Goal: Answer question/provide support: Share knowledge or assist other users

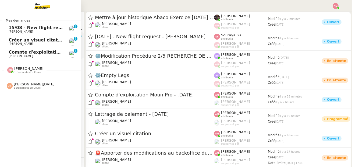
click at [10, 40] on span "Créer un visuel citation" at bounding box center [37, 39] width 57 height 5
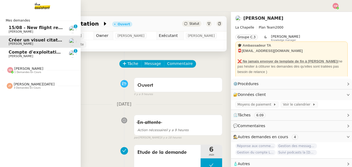
click at [16, 71] on span "1 demandes en cours" at bounding box center [27, 72] width 27 height 3
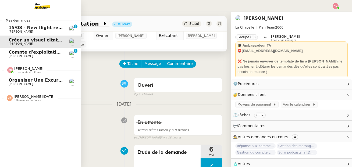
click at [16, 71] on span "1 demandes en cours" at bounding box center [27, 72] width 27 height 3
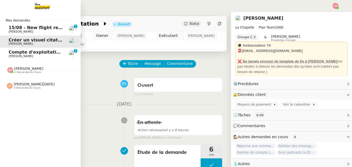
click at [16, 71] on span "1 demandes en cours" at bounding box center [27, 72] width 27 height 3
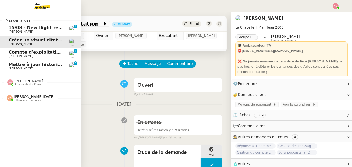
click at [40, 62] on span "Mettre à jour historique Abaco Exercice [DATE] - [DATE]" at bounding box center [76, 64] width 135 height 5
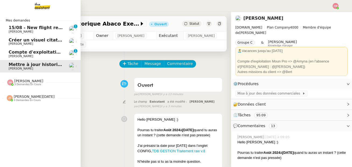
click at [31, 84] on span "3 demandes en cours" at bounding box center [27, 84] width 27 height 3
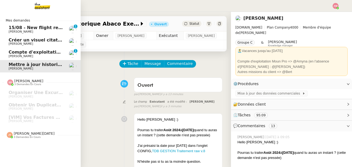
click at [25, 137] on span "3 demandes en cours" at bounding box center [27, 137] width 27 height 3
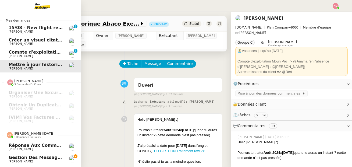
scroll to position [11, 0]
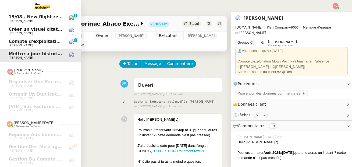
click at [58, 20] on span "[PERSON_NAME]" at bounding box center [36, 20] width 54 height 3
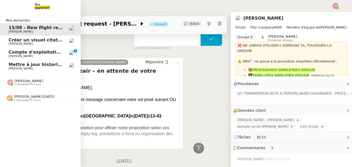
click at [16, 76] on span "[PERSON_NAME] 3 demandes en cours" at bounding box center [42, 79] width 81 height 11
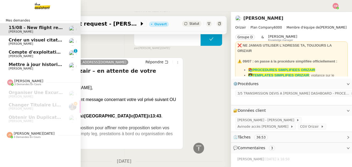
click at [20, 134] on span "[PERSON_NAME][DATE]" at bounding box center [34, 133] width 41 height 4
click at [45, 7] on img at bounding box center [38, 6] width 42 height 12
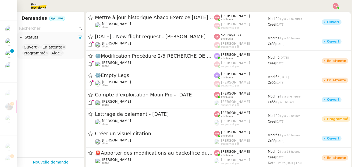
click at [59, 28] on input "text" at bounding box center [48, 28] width 58 height 6
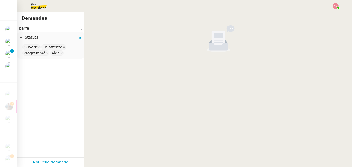
type input "barfe"
click at [67, 51] on nz-select-top-control "Ouvert En attente Programmé Aide" at bounding box center [51, 50] width 58 height 13
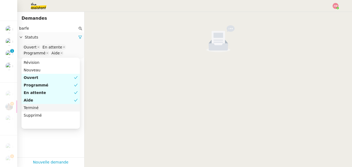
click at [66, 105] on div "Terminé" at bounding box center [51, 107] width 54 height 5
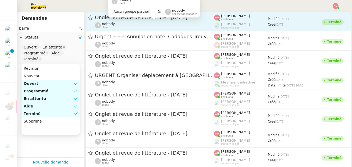
click at [122, 24] on div "nobody client" at bounding box center [154, 25] width 119 height 7
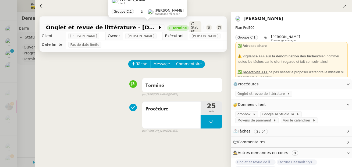
scroll to position [18, 0]
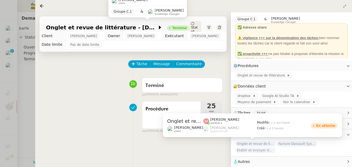
click at [249, 144] on span "Onglet et revue de littérature - [DATE]" at bounding box center [255, 143] width 40 height 5
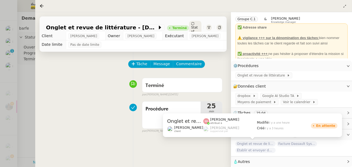
scroll to position [12, 0]
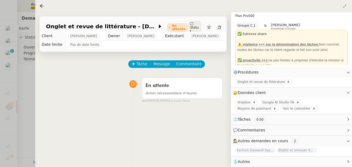
click at [26, 74] on div at bounding box center [176, 83] width 352 height 167
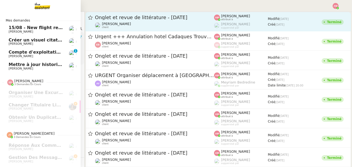
click at [14, 53] on span "Compte d'exploitation Moun Pro - [DATE]" at bounding box center [58, 51] width 99 height 5
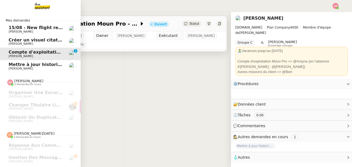
click at [20, 40] on span "Créer un visuel citation" at bounding box center [37, 39] width 57 height 5
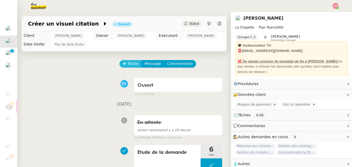
click at [126, 61] on button "Tâche" at bounding box center [130, 64] width 22 height 8
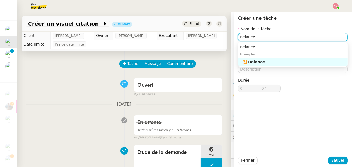
click at [246, 63] on div "🔁 Relance" at bounding box center [293, 61] width 103 height 5
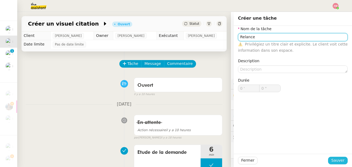
type input "Relance"
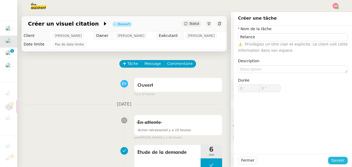
click at [337, 159] on span "Sauver" at bounding box center [337, 160] width 13 height 6
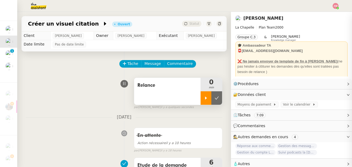
click at [203, 97] on div at bounding box center [206, 97] width 11 height 13
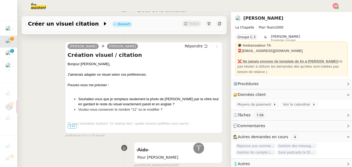
scroll to position [126, 0]
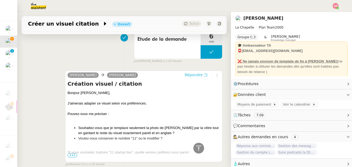
click at [199, 76] on span "Répondre" at bounding box center [194, 74] width 18 height 5
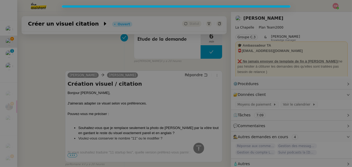
scroll to position [167, 0]
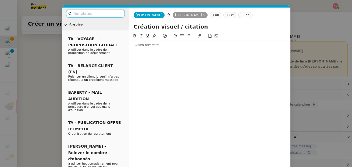
click at [19, 86] on nz-modal-container "Service TA - VOYAGE - PROPOSITION GLOBALE A utiliser dans le cadre de propositi…" at bounding box center [176, 83] width 352 height 167
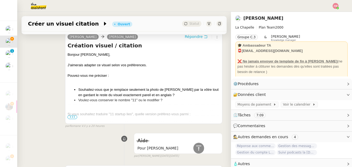
scroll to position [205, 0]
click at [71, 114] on div "Si vous souhaitez traduire "11 startup lies", quelle version préférez-vous parm…" at bounding box center [143, 113] width 152 height 5
click at [71, 115] on span "•••" at bounding box center [72, 117] width 10 height 4
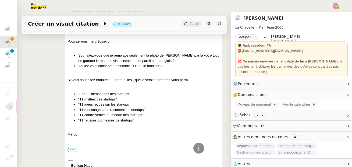
scroll to position [240, 0]
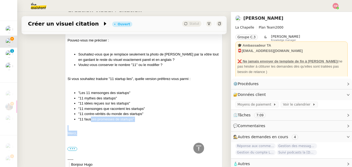
drag, startPoint x: 92, startPoint y: 130, endPoint x: 90, endPoint y: 120, distance: 10.3
click at [88, 127] on div at bounding box center [143, 127] width 152 height 5
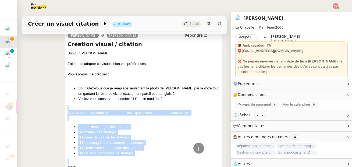
scroll to position [200, 0]
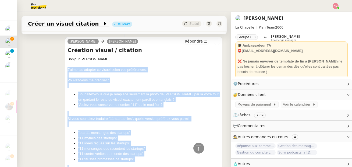
drag, startPoint x: 94, startPoint y: 124, endPoint x: 67, endPoint y: 69, distance: 61.1
copy div "J'aimerais adapter ce visuel selon vos préférences. Pouvez-vous me préciser : S…"
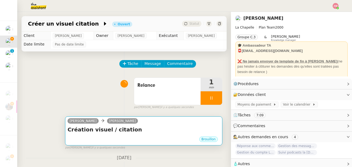
click at [100, 126] on h4 "Création visuel / citation" at bounding box center [143, 130] width 152 height 8
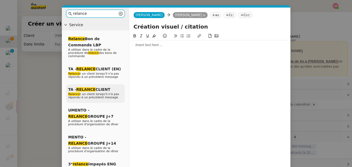
type input "relance"
click at [106, 89] on span "TA - RELANCE CLIENT" at bounding box center [89, 89] width 42 height 4
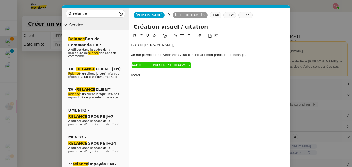
click at [137, 66] on span "COPIER LE PRECEDENT MESSAGE." at bounding box center [161, 65] width 59 height 4
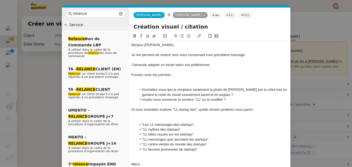
click at [136, 81] on div at bounding box center [209, 79] width 157 height 5
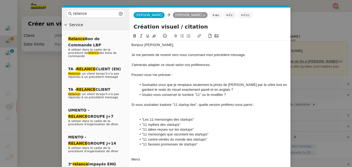
click at [136, 113] on div at bounding box center [209, 114] width 157 height 5
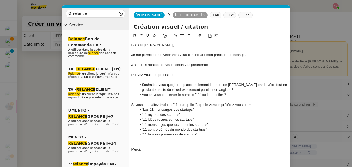
click at [147, 80] on div at bounding box center [209, 79] width 157 height 5
click at [258, 104] on div "Si vous souhaitez traduire "11 startup lies", quelle version préférez-vous parm…" at bounding box center [209, 104] width 157 height 5
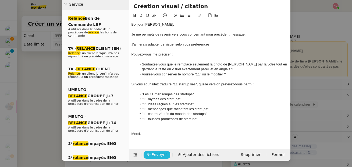
click at [155, 154] on span "Envoyer" at bounding box center [159, 154] width 15 height 6
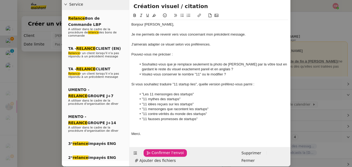
click at [155, 154] on span "Confirmer l'envoi" at bounding box center [168, 152] width 32 height 6
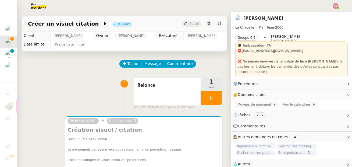
scroll to position [15, 0]
click at [211, 101] on div at bounding box center [212, 97] width 22 height 13
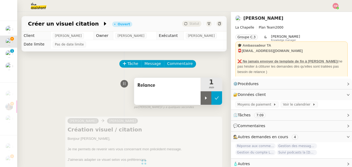
click at [216, 101] on button at bounding box center [216, 97] width 11 height 13
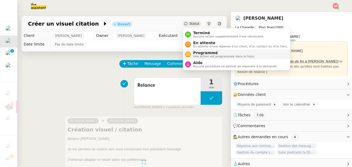
click at [195, 51] on span "Programmé" at bounding box center [224, 53] width 62 height 4
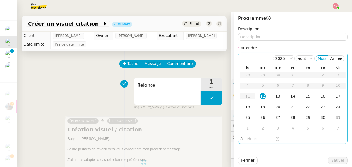
click at [250, 137] on input "text" at bounding box center [261, 139] width 28 height 6
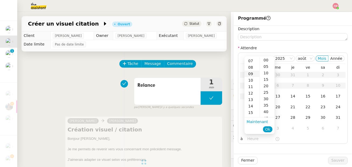
scroll to position [45, 0]
click at [251, 105] on div "14" at bounding box center [251, 105] width 15 height 6
click at [265, 57] on div "00" at bounding box center [267, 60] width 15 height 6
type input "14:00"
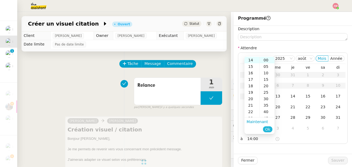
click at [268, 131] on span "Ok" at bounding box center [267, 128] width 5 height 5
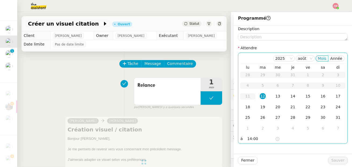
click at [262, 97] on div "12" at bounding box center [263, 96] width 6 height 6
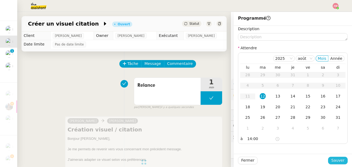
click at [334, 159] on span "Sauver" at bounding box center [337, 160] width 13 height 6
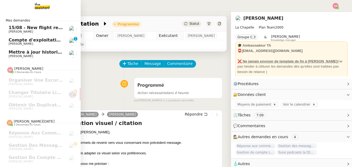
click at [22, 57] on span "[PERSON_NAME]" at bounding box center [21, 55] width 24 height 3
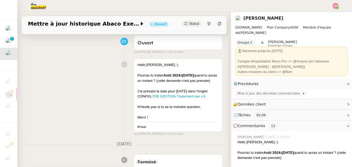
scroll to position [37, 0]
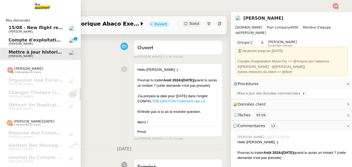
click at [15, 40] on span "Compte d'exploitation Moun Pro - [DATE]" at bounding box center [58, 39] width 99 height 5
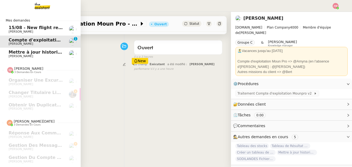
click at [22, 31] on span "[PERSON_NAME]" at bounding box center [21, 31] width 24 height 3
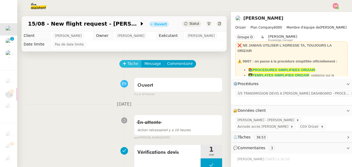
click at [127, 61] on button "Tâche" at bounding box center [130, 64] width 22 height 8
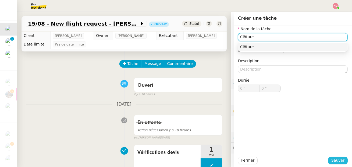
type input "Clôture"
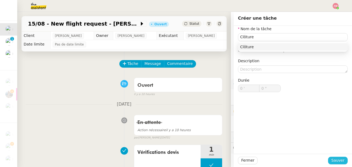
click at [338, 158] on span "Sauver" at bounding box center [337, 160] width 13 height 6
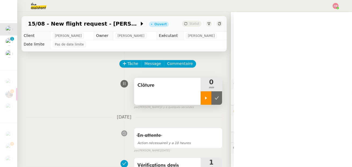
click at [209, 95] on div at bounding box center [206, 97] width 11 height 13
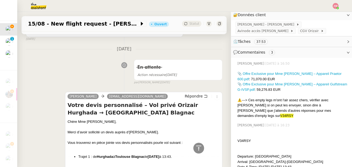
scroll to position [186, 0]
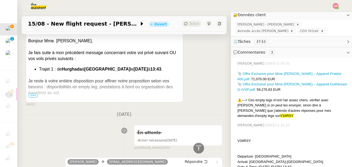
click at [33, 96] on div "Sans retour de votre part, nous procéderons à la clôture de votre demande d’ici…" at bounding box center [104, 109] width 152 height 26
click at [33, 95] on span "•••" at bounding box center [33, 96] width 10 height 4
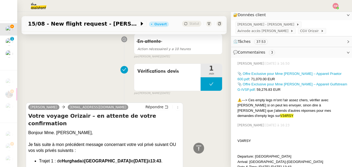
scroll to position [0, 0]
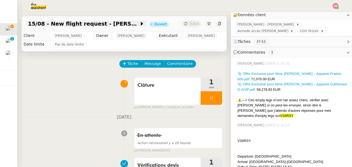
click at [116, 23] on span "15/08 - New flight request - [PERSON_NAME]" at bounding box center [83, 23] width 111 height 5
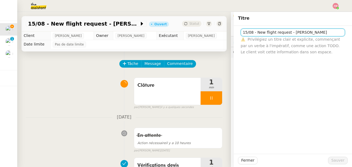
drag, startPoint x: 294, startPoint y: 33, endPoint x: 309, endPoint y: 32, distance: 15.4
click at [309, 32] on input "15/08 - New flight request - [PERSON_NAME]" at bounding box center [293, 32] width 104 height 8
click at [313, 32] on input "15/08 - New flight request - [PERSON_NAME]" at bounding box center [293, 32] width 104 height 8
drag, startPoint x: 311, startPoint y: 32, endPoint x: 342, endPoint y: 28, distance: 30.8
click at [342, 28] on input "15/08 - New flight request - [PERSON_NAME]" at bounding box center [293, 32] width 104 height 8
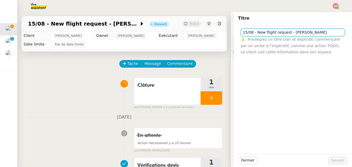
click at [337, 30] on input "15/08 - New flight request - [PERSON_NAME]" at bounding box center [293, 32] width 104 height 8
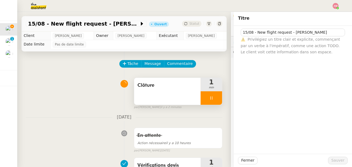
click at [173, 91] on div "Clôture" at bounding box center [167, 91] width 66 height 27
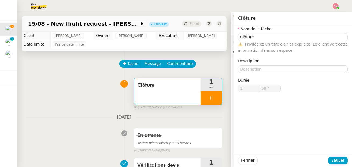
type input "59 ""
type input "2 '"
type input "1 ""
click at [209, 95] on div at bounding box center [212, 97] width 22 height 13
click at [219, 98] on icon at bounding box center [217, 98] width 4 height 4
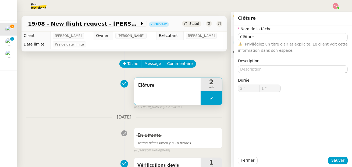
type input "Clôture"
type input "2 '"
type input "1 ""
type input "Clôture"
type input "2 '"
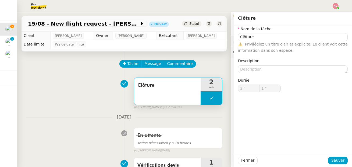
type input "1 ""
type input "Clôture"
type input "2 '"
type input "1 ""
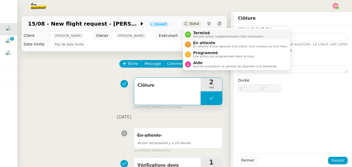
click at [192, 30] on li "Terminé Aucune action supplémentaire n'est nécessaire." at bounding box center [236, 34] width 107 height 10
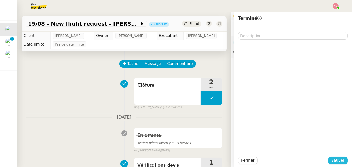
click at [336, 159] on span "Sauver" at bounding box center [337, 160] width 13 height 6
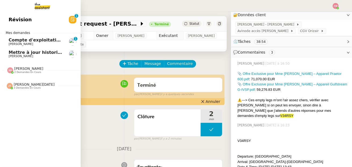
click at [12, 69] on img at bounding box center [10, 70] width 6 height 6
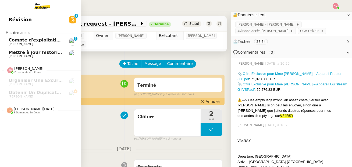
click at [15, 49] on link "Mettre à jour historique Abaco Exercice [DATE] - [DATE] [PERSON_NAME]" at bounding box center [40, 54] width 81 height 12
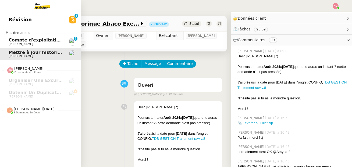
click at [17, 39] on span "Compte d'exploitation Moun Pro - [DATE]" at bounding box center [58, 39] width 99 height 5
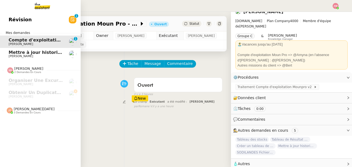
scroll to position [5, 0]
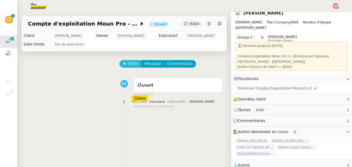
click at [133, 62] on span "Tâche" at bounding box center [132, 63] width 11 height 6
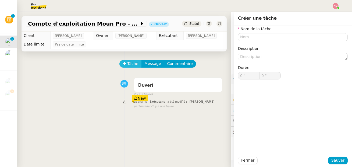
click at [137, 62] on span "Tâche" at bounding box center [132, 63] width 11 height 6
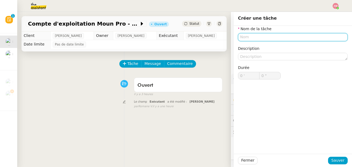
click at [250, 39] on input "text" at bounding box center [293, 37] width 110 height 8
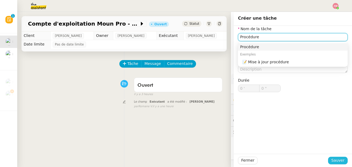
type input "Procédure"
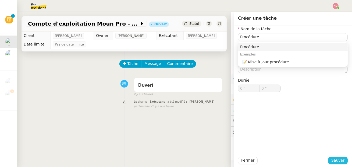
click at [332, 157] on button "Sauver" at bounding box center [338, 160] width 20 height 8
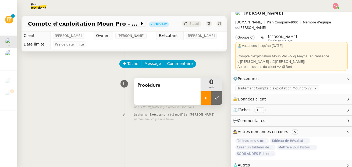
click at [207, 94] on div at bounding box center [206, 97] width 11 height 13
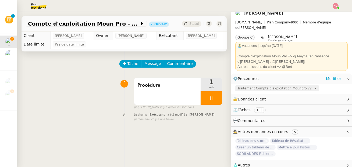
click at [242, 85] on span "Traitement Compte d'exploitation Mounpro v2" at bounding box center [275, 87] width 76 height 5
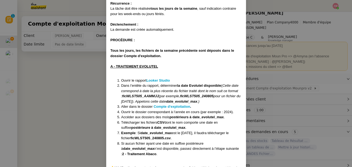
scroll to position [99, 0]
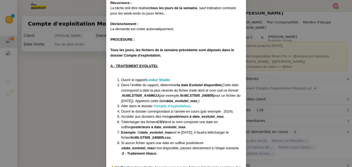
click at [162, 105] on strong "Compte d'exploitation" at bounding box center [172, 106] width 37 height 4
click at [50, 70] on nz-modal-container "Contexte : Le MounPro est un espace dédié aux professionnels (restaurateurs, or…" at bounding box center [176, 83] width 352 height 167
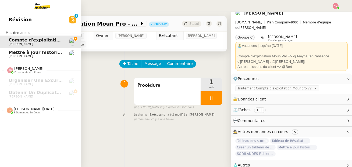
click at [9, 53] on span "Mettre à jour historique Abaco Exercice [DATE] - [DATE]" at bounding box center [76, 52] width 135 height 5
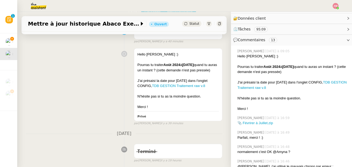
scroll to position [51, 0]
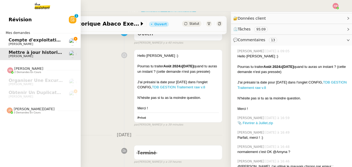
click at [14, 42] on span "[PERSON_NAME]" at bounding box center [21, 43] width 24 height 3
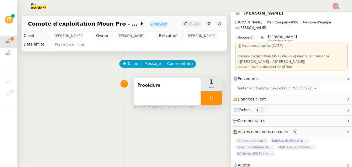
click at [178, 94] on div "Procédure" at bounding box center [167, 91] width 66 height 27
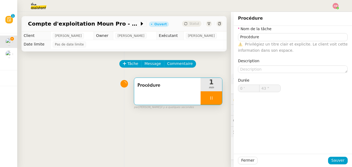
click at [178, 94] on div "Procédure" at bounding box center [167, 91] width 66 height 27
type input "54 ""
click at [127, 84] on nz-avatar at bounding box center [124, 84] width 8 height 8
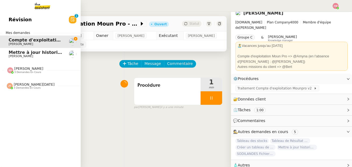
click at [14, 70] on span "[PERSON_NAME]" at bounding box center [28, 68] width 29 height 4
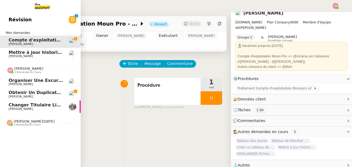
click at [16, 82] on span "Organiser une excursion en bateau et kayak" at bounding box center [63, 80] width 109 height 5
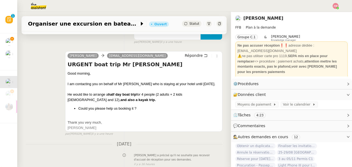
scroll to position [175, 0]
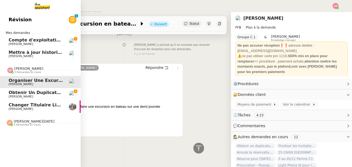
click at [11, 95] on span "[PERSON_NAME]" at bounding box center [21, 96] width 24 height 3
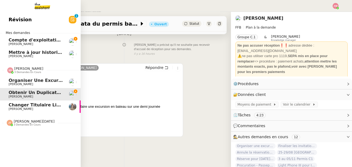
scroll to position [68, 0]
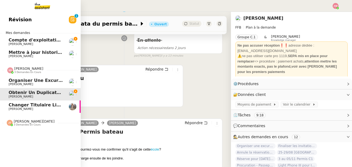
click at [22, 105] on span "Changer titulaire ligne EDF" at bounding box center [43, 104] width 68 height 5
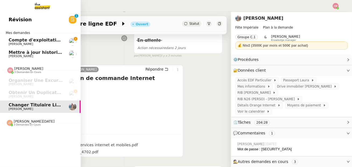
click at [27, 123] on span "[PERSON_NAME][DATE]" at bounding box center [34, 121] width 41 height 4
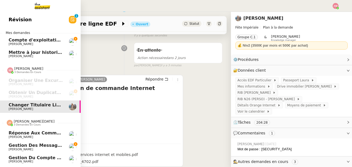
click at [27, 148] on span "[PERSON_NAME]" at bounding box center [36, 149] width 54 height 3
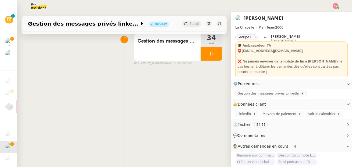
scroll to position [42, 0]
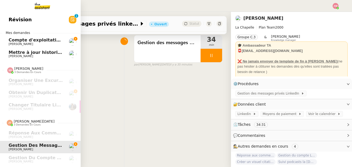
click at [32, 42] on span "Compte d'exploitation Moun Pro - [DATE]" at bounding box center [58, 39] width 99 height 5
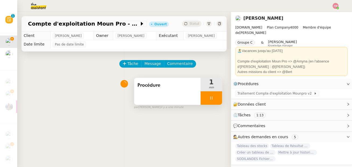
click at [150, 90] on div "Procédure" at bounding box center [167, 91] width 66 height 27
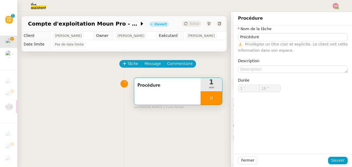
type input "17 ""
click at [177, 139] on div "Tâche Message Commentaire Veuillez patienter une erreur s'est produite 👌👌👌 mess…" at bounding box center [124, 134] width 214 height 167
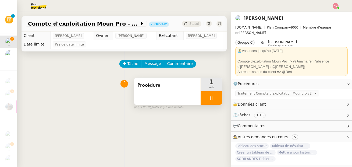
click at [184, 93] on div "Procédure" at bounding box center [167, 91] width 66 height 27
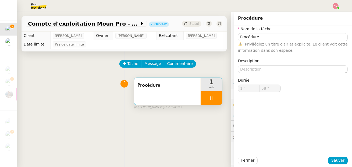
type input "59 ""
type input "2 '"
type input "1 ""
click at [208, 97] on div at bounding box center [212, 97] width 22 height 13
type input "Procédure"
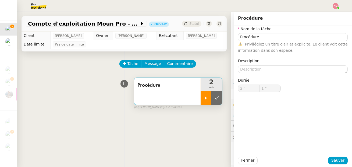
type input "2 '"
type input "1 ""
click at [213, 98] on button at bounding box center [216, 97] width 11 height 13
type input "Procédure"
type input "2 '"
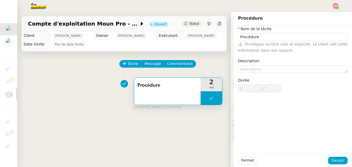
type input "1 ""
type input "Procédure"
type input "2 '"
type input "1 ""
type input "Procédure"
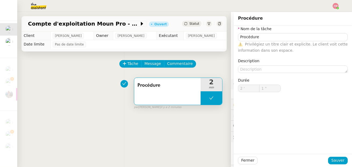
type input "2 '"
type input "1 ""
click at [206, 98] on button at bounding box center [212, 97] width 22 height 13
click at [205, 98] on icon at bounding box center [206, 97] width 2 height 3
type input "Procédure"
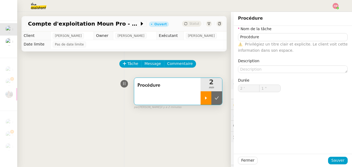
type input "2 '"
type input "1 ""
type input "Procédure"
type input "2 '"
type input "1 ""
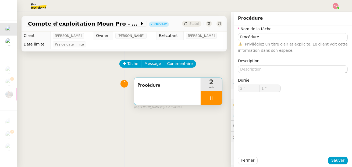
type input "Procédure"
type input "2 '"
type input "1 ""
type input "Procédure"
type input "2 '"
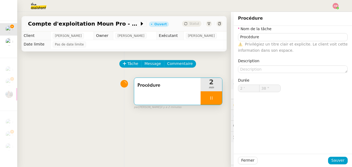
click at [162, 97] on div "Procédure" at bounding box center [167, 91] width 66 height 27
click at [161, 97] on div "Procédure" at bounding box center [167, 91] width 66 height 27
type input "59 ""
type input "3 '"
type input "1 ""
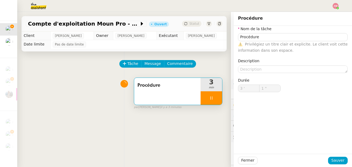
click at [213, 97] on icon at bounding box center [211, 98] width 4 height 4
click at [217, 97] on icon at bounding box center [217, 98] width 4 height 4
type input "Procédure"
type input "3 '"
type input "1 ""
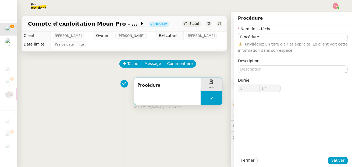
type input "Procédure"
type input "3 '"
type input "1 ""
type input "Procédure"
type input "3 '"
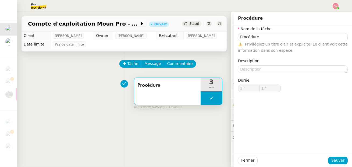
type input "1 ""
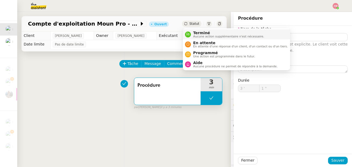
click at [198, 32] on span "Terminé" at bounding box center [228, 33] width 71 height 4
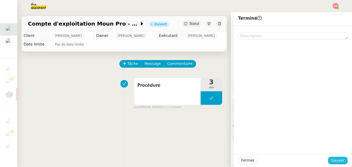
click at [336, 158] on span "Sauver" at bounding box center [337, 160] width 13 height 6
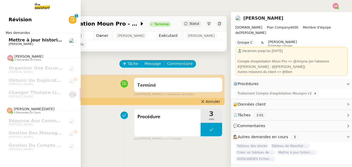
click at [6, 37] on link "Mettre à jour historique Abaco Exercice [DATE] - [DATE] [PERSON_NAME]" at bounding box center [40, 41] width 81 height 12
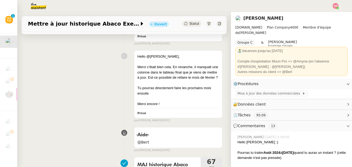
scroll to position [567, 0]
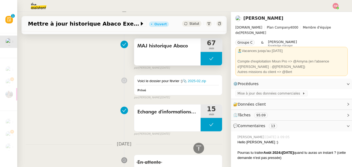
copy span "MAJ historique Abaco"
drag, startPoint x: 135, startPoint y: 46, endPoint x: 194, endPoint y: 50, distance: 58.5
click at [194, 50] on div "MAJ historique Abaco" at bounding box center [167, 51] width 66 height 27
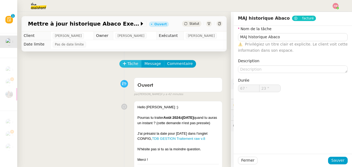
click at [135, 64] on span "Tâche" at bounding box center [132, 63] width 11 height 6
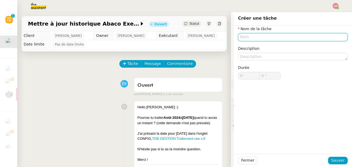
paste input "MAJ historique Abaco"
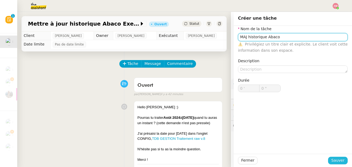
type input "MAJ historique Abaco"
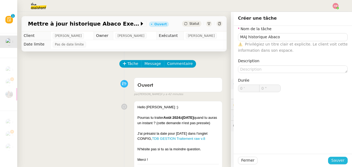
click at [341, 160] on span "Sauver" at bounding box center [337, 160] width 13 height 6
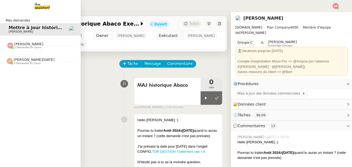
click at [12, 50] on div "[PERSON_NAME] 2 demandes en cours" at bounding box center [40, 43] width 81 height 16
click at [18, 69] on div "Mes demandes Mettre à jour historique Abaco Exercice [DATE] - [DATE] [PERSON_NA…" at bounding box center [40, 89] width 81 height 155
click at [17, 63] on span "3 demandes en cours" at bounding box center [27, 63] width 27 height 3
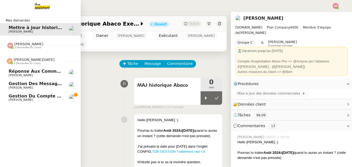
click at [32, 93] on link "Gestion du compte LinkedIn de [PERSON_NAME] (post + gestion messages) - [DATE] …" at bounding box center [40, 97] width 81 height 12
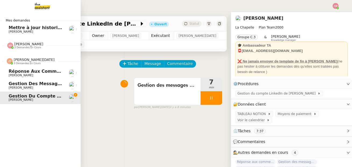
click at [30, 83] on span "Gestion des messages privés linkedIn - [DATE]" at bounding box center [66, 83] width 114 height 5
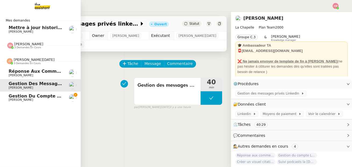
click at [26, 69] on span "Réponse aux commentaires avec [URL] - [DATE]" at bounding box center [67, 71] width 117 height 5
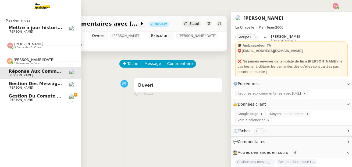
click at [34, 94] on span "Gestion du compte LinkedIn de [PERSON_NAME] (post + gestion messages) - [DATE]" at bounding box center [112, 95] width 206 height 5
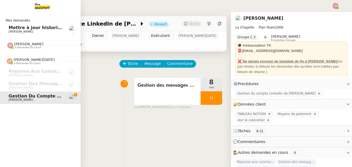
click at [30, 38] on span "[PERSON_NAME] 3 demandes en cours" at bounding box center [42, 43] width 81 height 11
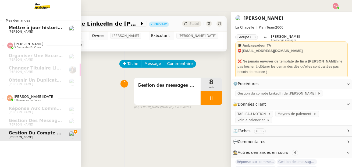
click at [24, 27] on span "Mettre à jour historique Abaco Exercice [DATE] - [DATE]" at bounding box center [76, 27] width 135 height 5
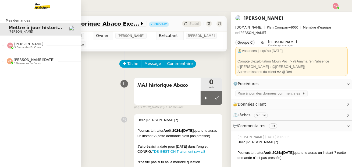
click at [9, 51] on div "[PERSON_NAME] 3 demandes en cours" at bounding box center [40, 43] width 81 height 16
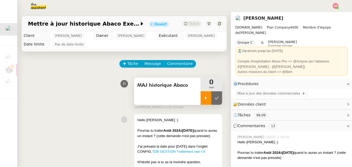
click at [205, 97] on icon at bounding box center [206, 97] width 2 height 3
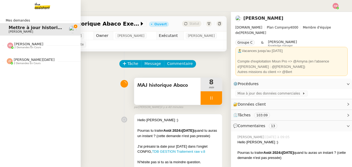
click at [21, 45] on span "[PERSON_NAME]" at bounding box center [28, 44] width 29 height 4
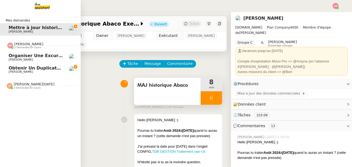
click at [33, 74] on link "Obtenir un duplicata du permis bateau [PERSON_NAME]" at bounding box center [40, 69] width 81 height 12
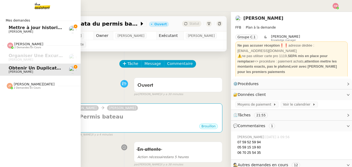
click at [28, 24] on link "Mettre à jour historique Abaco Exercice [DATE] - [DATE] [PERSON_NAME]" at bounding box center [40, 29] width 81 height 12
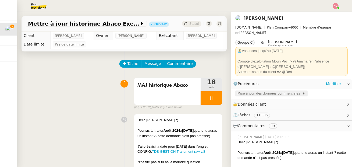
click at [257, 91] on span "Mise à jour des données commerciales" at bounding box center [269, 93] width 65 height 5
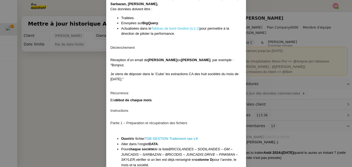
scroll to position [174, 0]
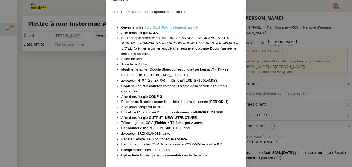
click at [159, 27] on link "TDB GESTION Traitement raw v.8" at bounding box center [171, 27] width 53 height 4
click at [141, 65] on link "Cube" at bounding box center [143, 64] width 8 height 4
click at [71, 73] on nz-modal-container "Contexte Abaco est un outil back office interne à Leclerc permettant le suivi q…" at bounding box center [176, 83] width 352 height 167
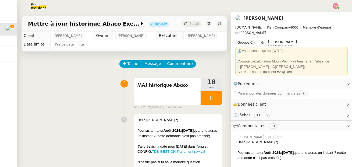
scroll to position [37, 0]
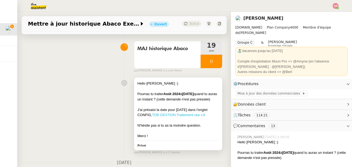
click at [163, 117] on link "TDB GESTION Traitement raw v.8" at bounding box center [178, 115] width 53 height 4
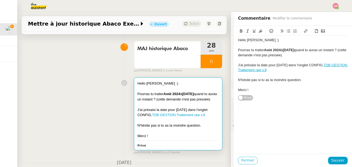
click at [250, 161] on span "Fermer" at bounding box center [247, 160] width 13 height 6
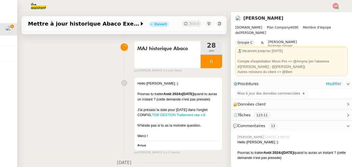
click at [245, 93] on div "Mise à jour des données commerciales" at bounding box center [291, 93] width 121 height 9
click at [244, 92] on span "Mise à jour des données commerciales" at bounding box center [269, 93] width 65 height 5
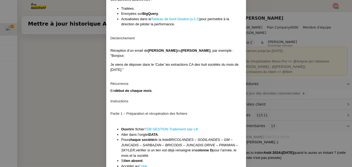
scroll to position [178, 0]
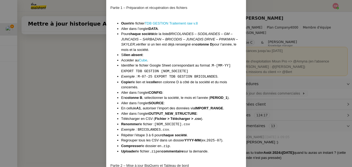
click at [73, 65] on nz-modal-container "Contexte Abaco est un outil back office interne à Leclerc permettant le suivi q…" at bounding box center [176, 83] width 352 height 167
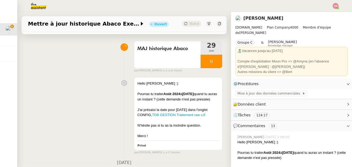
scroll to position [0, 0]
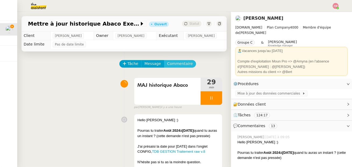
click at [176, 62] on span "Commentaire" at bounding box center [180, 63] width 26 height 6
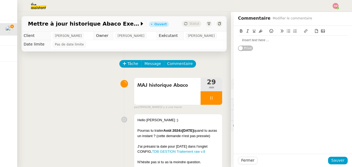
click at [258, 44] on div at bounding box center [293, 39] width 110 height 9
click at [265, 40] on div "08.24 -> Pas de skyler" at bounding box center [293, 40] width 110 height 5
click at [334, 161] on span "Sauver" at bounding box center [337, 160] width 13 height 6
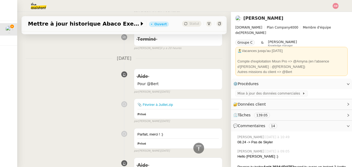
scroll to position [299, 0]
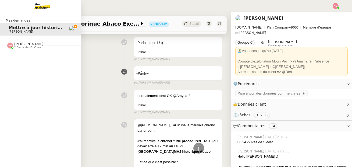
click at [17, 47] on span "2 demandes en cours" at bounding box center [27, 47] width 27 height 3
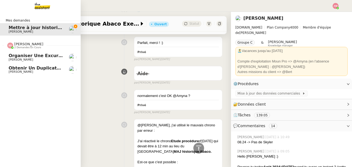
click at [19, 68] on span "Obtenir un duplicata du permis bateau" at bounding box center [57, 67] width 96 height 5
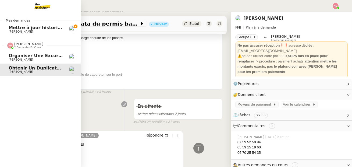
click at [30, 35] on div "[PERSON_NAME] 2 demandes en cours" at bounding box center [40, 43] width 81 height 16
click at [29, 32] on span "[PERSON_NAME]" at bounding box center [21, 31] width 24 height 3
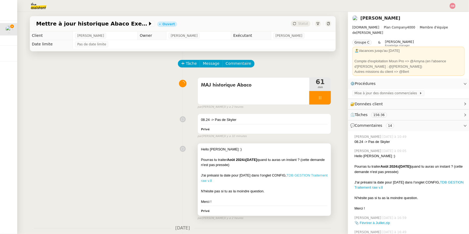
click at [301, 166] on link "TDB GESTION Traitement raw v.8" at bounding box center [264, 177] width 127 height 9
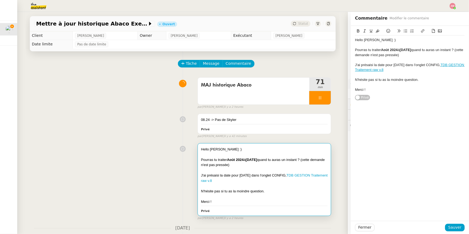
click at [250, 72] on div "Tâche Message Commentaire" at bounding box center [255, 66] width 153 height 13
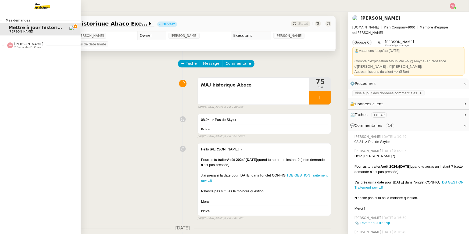
click at [21, 51] on div "Mes demandes Mettre à jour historique Abaco Exercice [DATE] - [DATE] [PERSON_NA…" at bounding box center [40, 123] width 81 height 222
click at [20, 49] on div "[PERSON_NAME] 2 demandes en cours" at bounding box center [40, 43] width 81 height 16
click at [22, 57] on span "Organiser une excursion en bateau et kayak" at bounding box center [63, 55] width 109 height 5
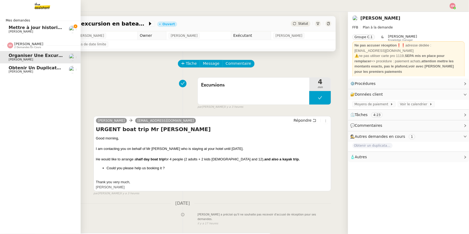
click at [21, 69] on span "Obtenir un duplicata du permis bateau" at bounding box center [57, 67] width 96 height 5
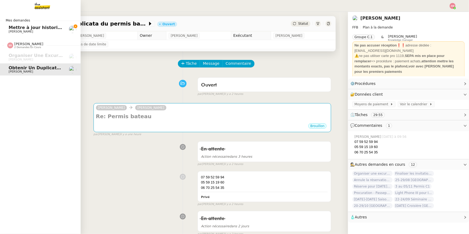
click at [16, 84] on div "Mes demandes Mettre à jour historique Abaco Exercice [DATE] - [DATE] [PERSON_NA…" at bounding box center [40, 123] width 81 height 222
click at [30, 25] on span "Mettre à jour historique Abaco Exercice [DATE] - [DATE]" at bounding box center [76, 27] width 135 height 5
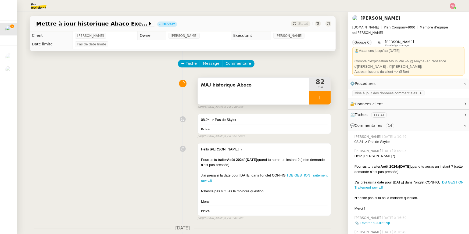
click at [293, 94] on div "MAJ historique Abaco" at bounding box center [254, 91] width 112 height 27
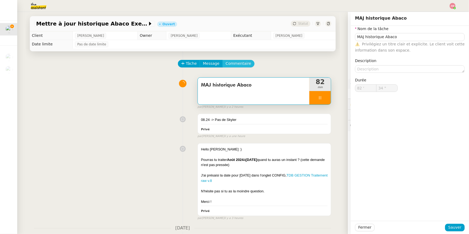
type input "35 ""
click at [235, 60] on button "Commentaire" at bounding box center [239, 64] width 32 height 8
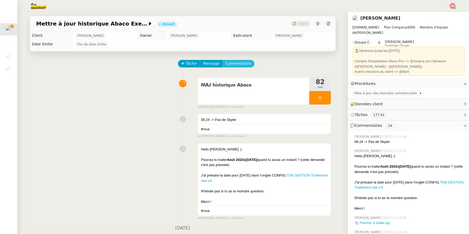
click at [236, 61] on span "Commentaire" at bounding box center [239, 63] width 26 height 6
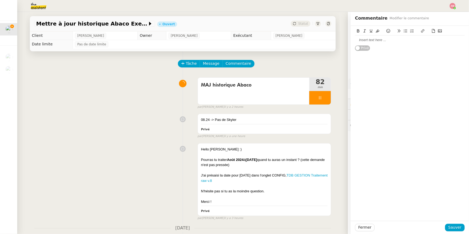
click at [352, 32] on button at bounding box center [433, 31] width 6 height 6
click at [352, 41] on div "0%" at bounding box center [410, 36] width 110 height 17
click at [352, 41] on link "📎 [DATE]-[DATE].zip" at bounding box center [372, 40] width 34 height 4
click at [352, 42] on div "Hello @[PERSON_NAME], voci les fichiers 📎 [DATE]-[DATE].zip" at bounding box center [410, 40] width 110 height 5
click at [352, 40] on div "Hello @[PERSON_NAME], voci les fichiers 📎 [DATE]-[DATE].zip :)" at bounding box center [410, 40] width 110 height 5
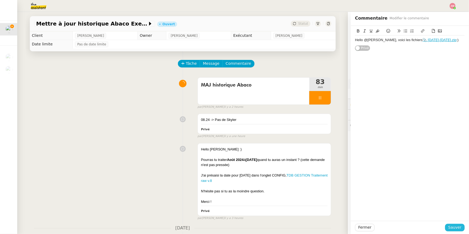
click at [352, 166] on button "Sauver" at bounding box center [455, 228] width 20 height 8
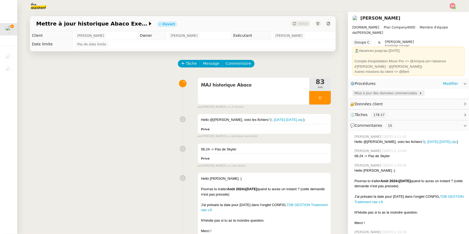
click at [352, 91] on span "Mise à jour des données commerciales" at bounding box center [387, 93] width 65 height 5
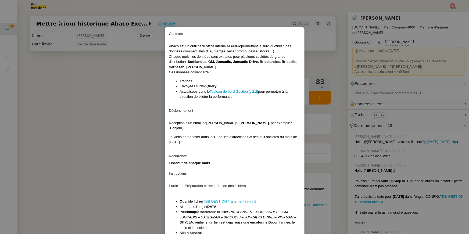
scroll to position [187, 0]
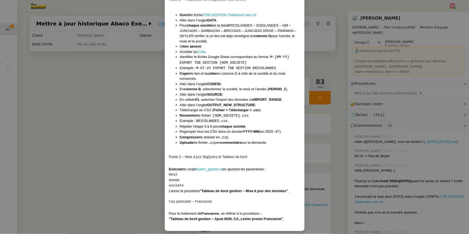
click at [152, 125] on nz-modal-container "Contexte Abaco est un outil back office interne à Leclerc permettant le suivi q…" at bounding box center [234, 117] width 469 height 234
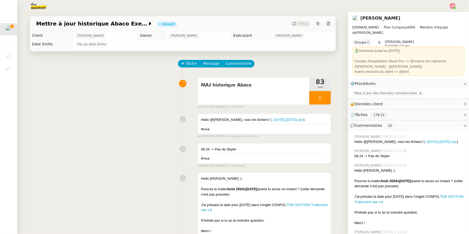
scroll to position [160, 0]
click at [313, 123] on div "Hello @[PERSON_NAME], voici les fichiers 📎 [DATE]-[DATE].zip :) Privé" at bounding box center [264, 124] width 133 height 20
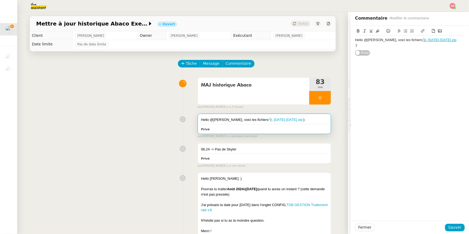
drag, startPoint x: 401, startPoint y: 43, endPoint x: 447, endPoint y: 45, distance: 46.3
click at [352, 45] on div ":)" at bounding box center [410, 45] width 110 height 5
drag, startPoint x: 401, startPoint y: 40, endPoint x: 452, endPoint y: 40, distance: 50.5
click at [352, 40] on div "Hello @[PERSON_NAME], voici les fichiers 📎 [DATE]-[DATE].zip" at bounding box center [410, 40] width 110 height 5
click at [352, 32] on icon at bounding box center [434, 31] width 4 height 4
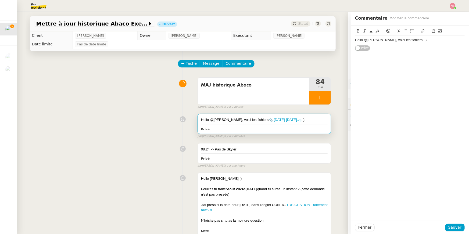
click at [352, 41] on div "Hello @[PERSON_NAME], voici les fichiers :)" at bounding box center [410, 40] width 110 height 5
click at [352, 33] on button at bounding box center [433, 31] width 6 height 6
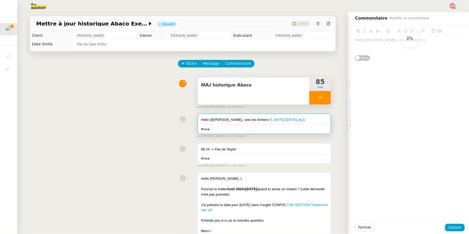
click at [322, 101] on div at bounding box center [320, 97] width 22 height 13
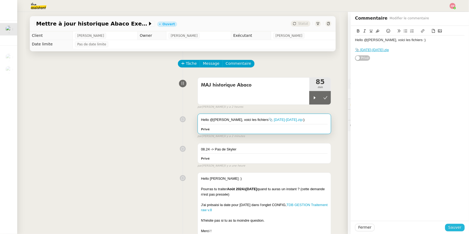
click at [352, 166] on div "Fermer Sauver" at bounding box center [410, 228] width 110 height 8
click at [352, 166] on span "Sauver" at bounding box center [454, 227] width 13 height 6
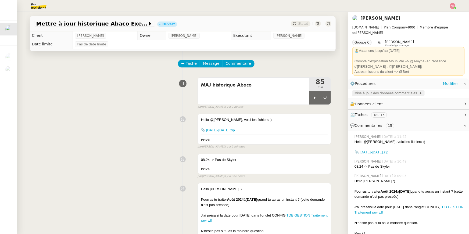
click at [352, 91] on span "Mise à jour des données commerciales" at bounding box center [387, 93] width 65 height 5
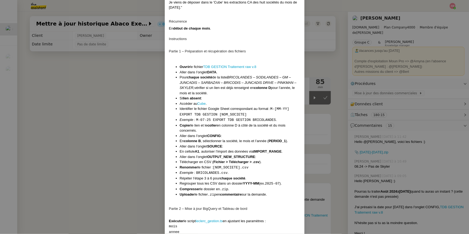
scroll to position [187, 0]
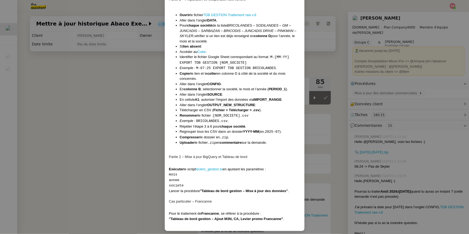
click at [323, 127] on nz-modal-container "Contexte Abaco est un outil back office interne à Leclerc permettant le suivi q…" at bounding box center [234, 117] width 469 height 234
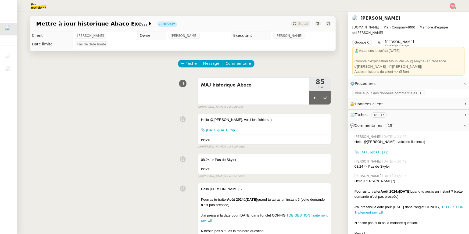
scroll to position [160, 0]
click at [323, 127] on div at bounding box center [264, 125] width 127 height 5
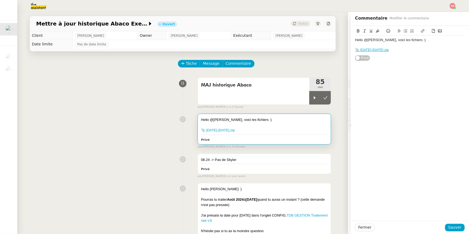
drag, startPoint x: 357, startPoint y: 47, endPoint x: 401, endPoint y: 57, distance: 45.1
click at [352, 57] on div "Hello @[PERSON_NAME], voici les fichiers :) 📎 [DATE]-[DATE].zip Privé" at bounding box center [410, 43] width 110 height 35
click at [352, 34] on div at bounding box center [410, 32] width 110 height 8
click at [352, 33] on button at bounding box center [433, 31] width 6 height 6
click at [352, 166] on span "Sauver" at bounding box center [454, 227] width 13 height 6
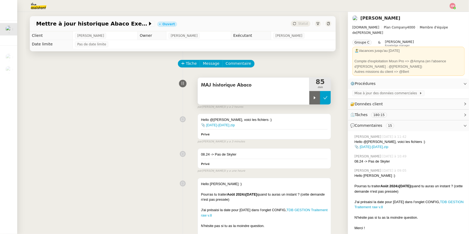
click at [324, 97] on icon at bounding box center [325, 98] width 4 height 4
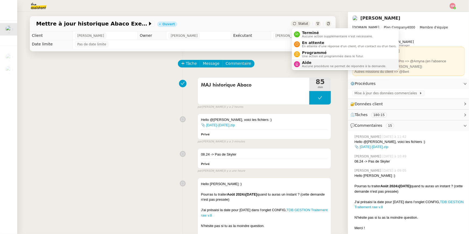
click at [319, 62] on span "Aide" at bounding box center [344, 62] width 84 height 4
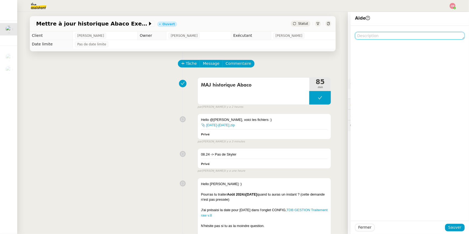
click at [352, 36] on textarea at bounding box center [410, 36] width 110 height 8
type textarea "Pour @Bert"
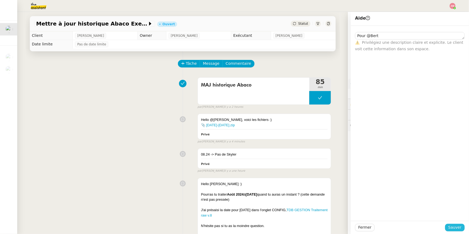
click at [352, 166] on span "Sauver" at bounding box center [454, 227] width 13 height 6
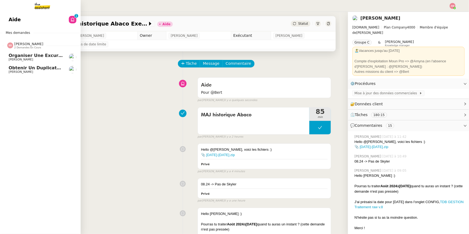
click at [15, 54] on span "Organiser une excursion en bateau et kayak" at bounding box center [63, 55] width 109 height 5
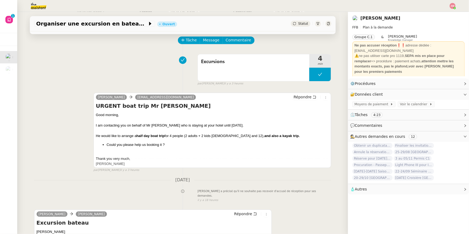
scroll to position [26, 0]
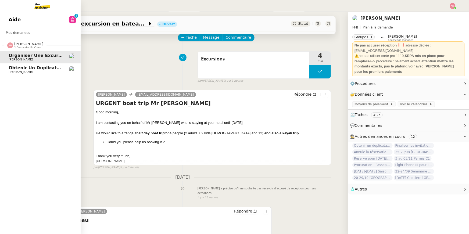
click at [16, 67] on span "Obtenir un duplicata du permis bateau" at bounding box center [57, 67] width 96 height 5
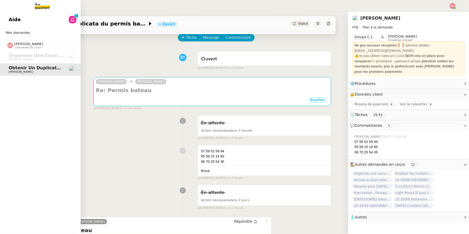
click at [27, 18] on link "Aide 0 1 2 3 4 5 6 7 8 9" at bounding box center [40, 19] width 81 height 12
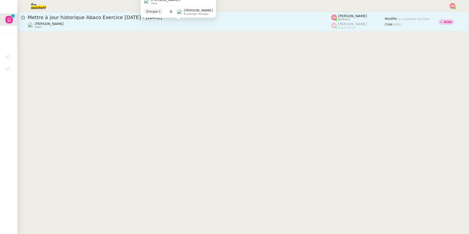
click at [101, 24] on div "[PERSON_NAME] client" at bounding box center [180, 25] width 304 height 7
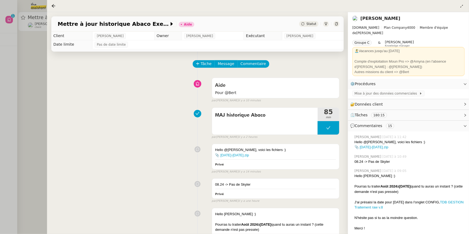
click at [27, 73] on div at bounding box center [234, 117] width 469 height 234
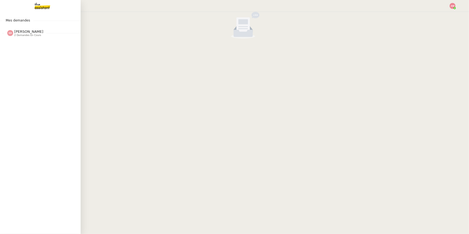
click at [20, 40] on div "Mes demandes [PERSON_NAME] 2 demandes en cours Organiser une excursion en batea…" at bounding box center [40, 123] width 81 height 222
click at [20, 37] on div "[PERSON_NAME] 2 demandes en cours" at bounding box center [40, 31] width 81 height 16
